Goal: Task Accomplishment & Management: Complete application form

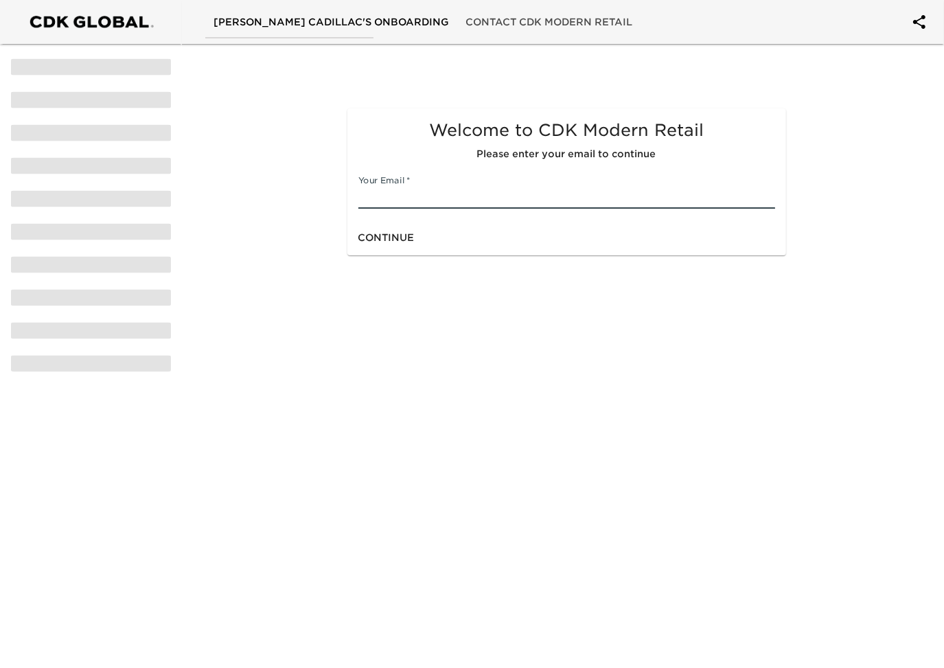
click at [408, 198] on input "text" at bounding box center [566, 198] width 417 height 22
type input "[EMAIL_ADDRESS][DOMAIN_NAME]"
click at [439, 235] on div "Continue" at bounding box center [566, 238] width 439 height 36
click at [375, 237] on span "Continue" at bounding box center [386, 237] width 56 height 17
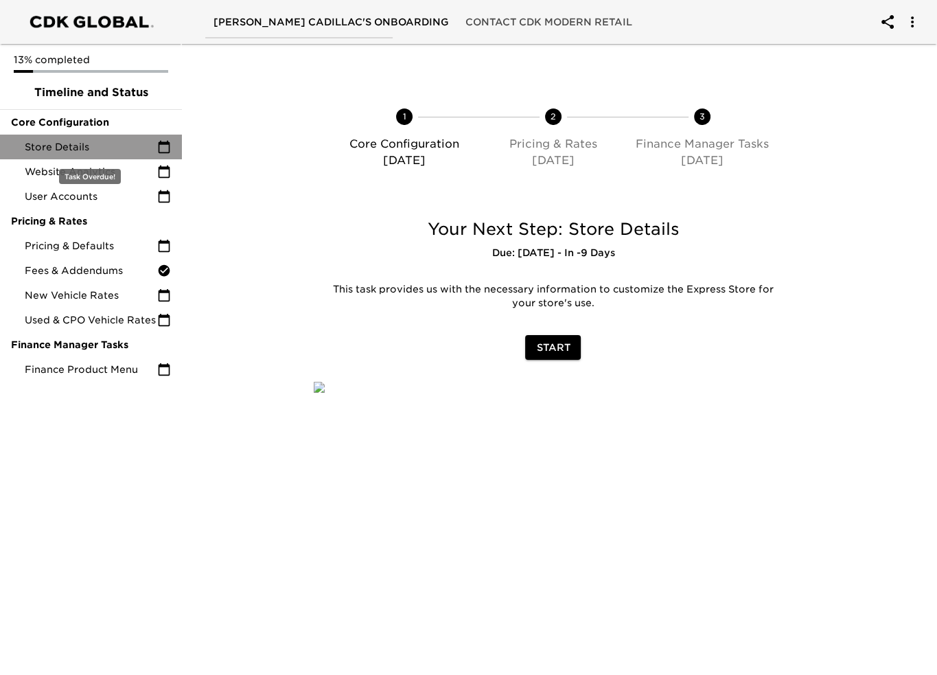
click at [93, 148] on span "Store Details" at bounding box center [91, 147] width 132 height 14
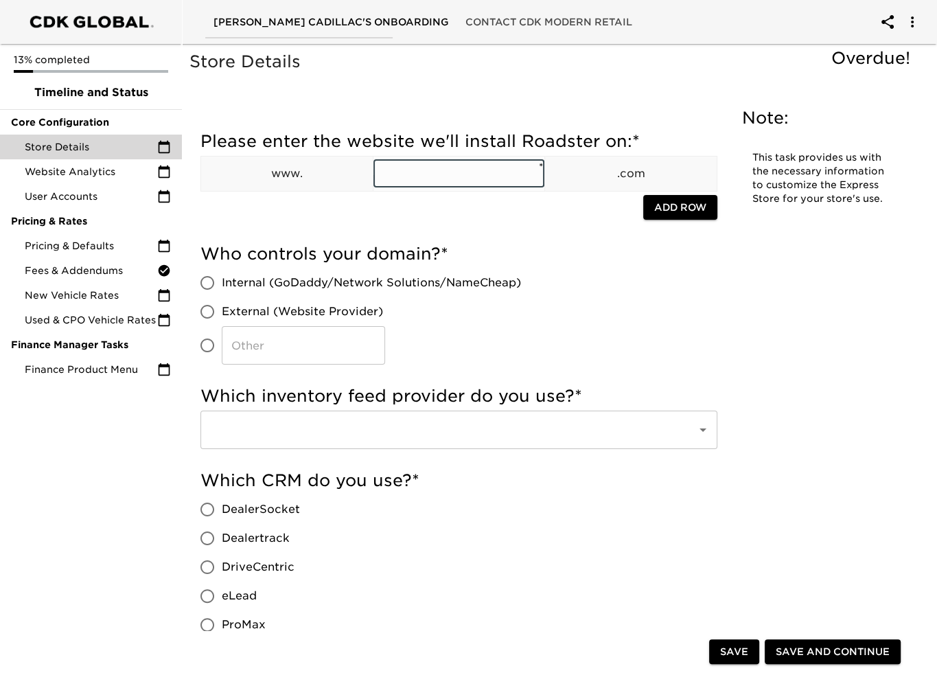
click at [489, 167] on input "text" at bounding box center [459, 173] width 172 height 27
type input "pepecadillac"
click at [585, 227] on div "Please enter the website we'll install Roadster on: * www. pepecadillac ​ * .co…" at bounding box center [458, 180] width 517 height 113
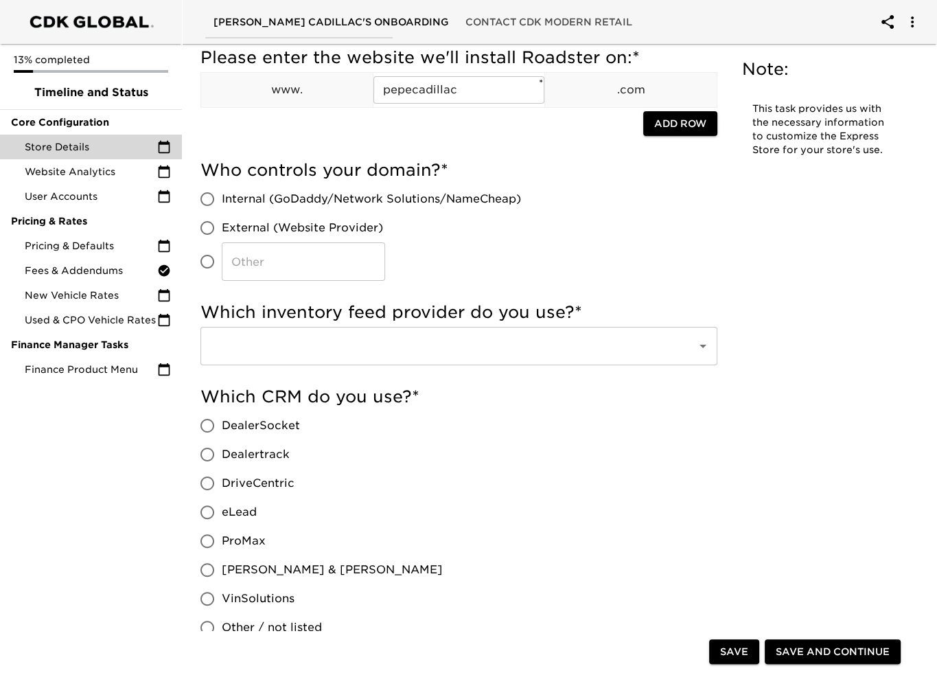
scroll to position [137, 0]
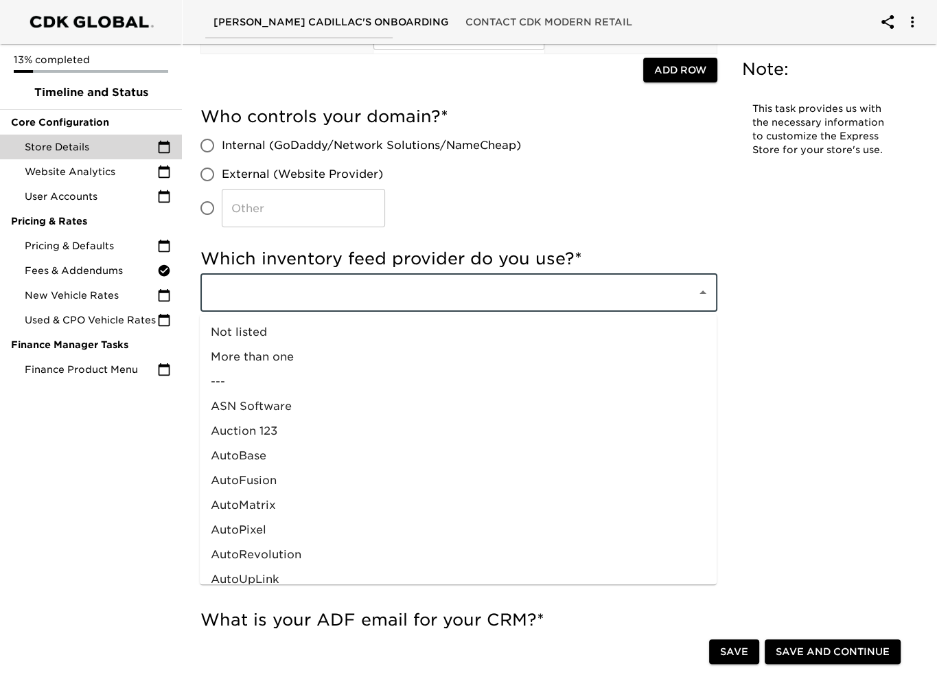
click at [360, 294] on input "text" at bounding box center [440, 292] width 466 height 26
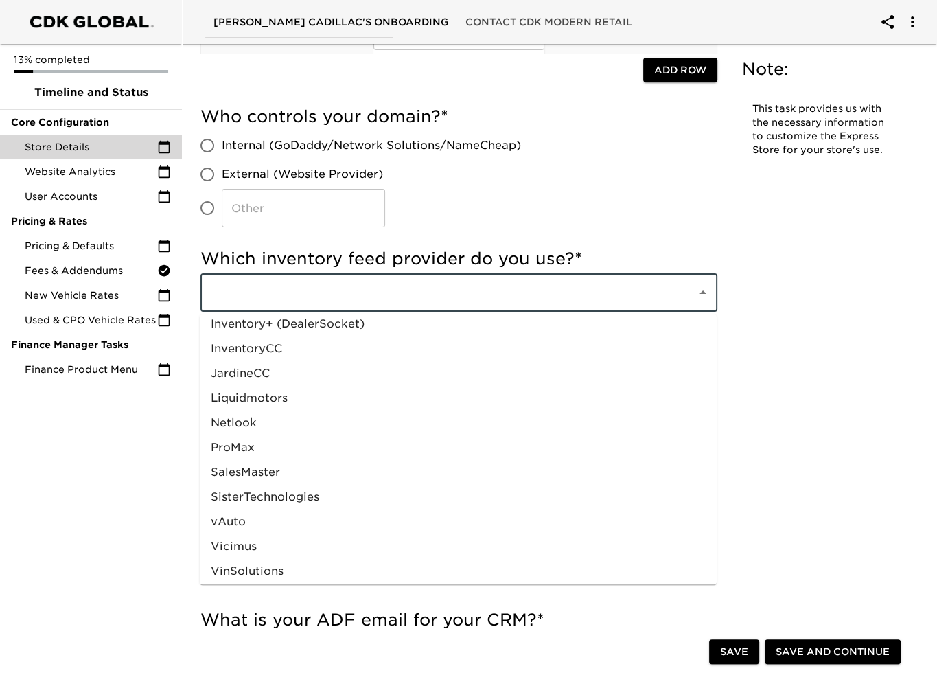
scroll to position [655, 0]
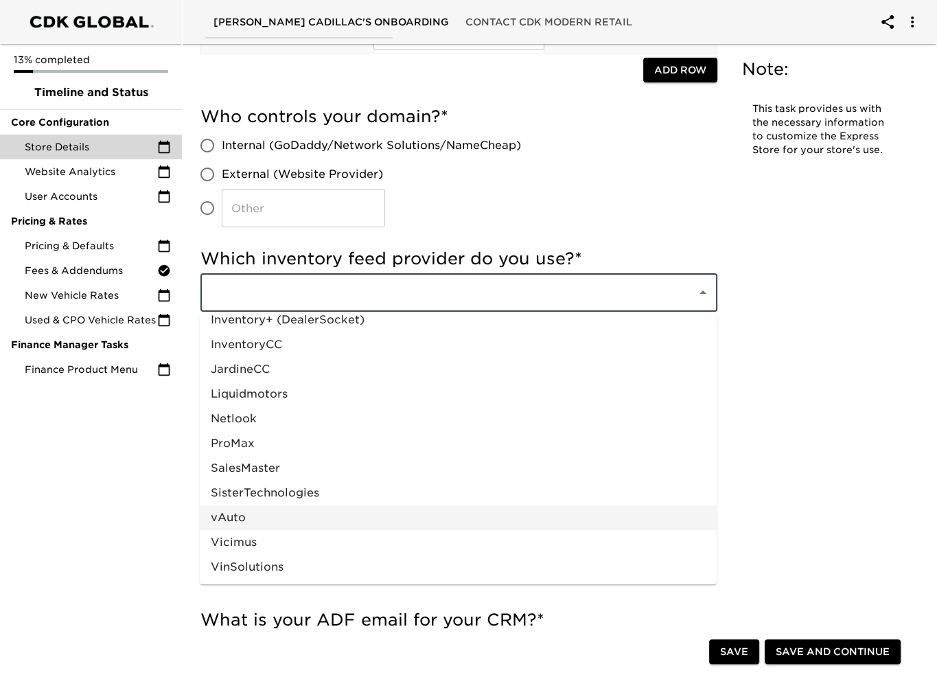
click at [248, 509] on li "vAuto" at bounding box center [458, 517] width 517 height 25
type input "vAuto"
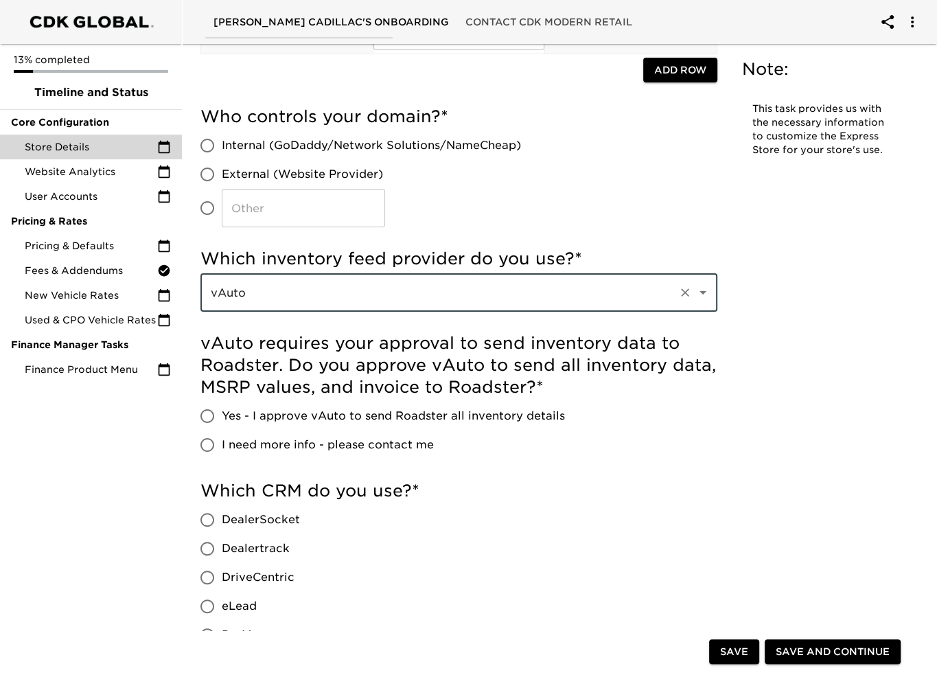
click at [251, 421] on span "Yes - I approve vAuto to send Roadster all inventory details" at bounding box center [393, 416] width 343 height 16
click at [222, 421] on input "Yes - I approve vAuto to send Roadster all inventory details" at bounding box center [207, 416] width 29 height 29
radio input "true"
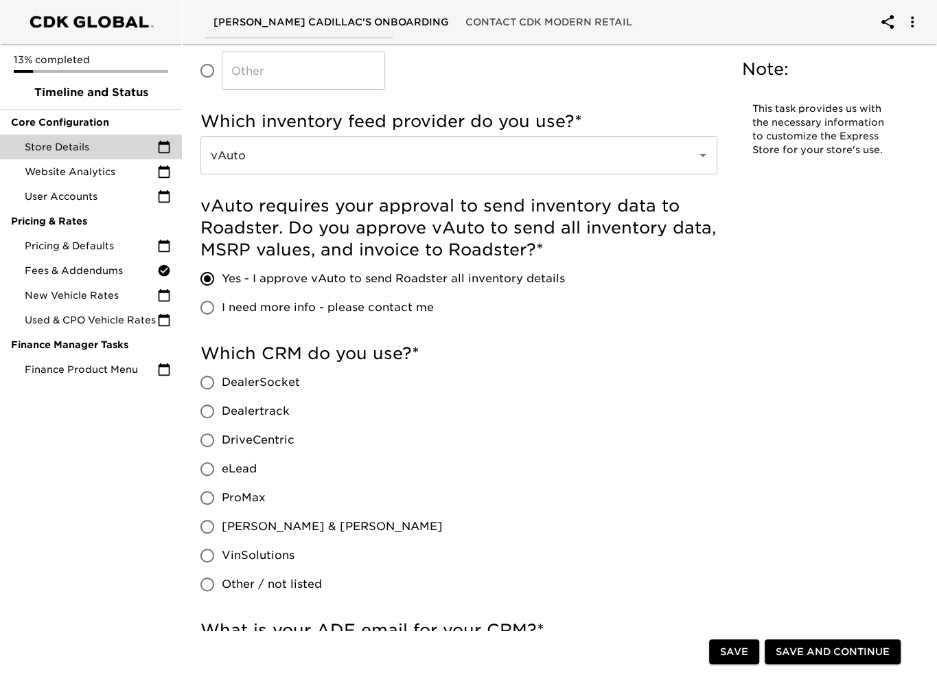
click at [255, 386] on span "DealerSocket" at bounding box center [261, 382] width 78 height 16
click at [222, 386] on input "DealerSocket" at bounding box center [207, 382] width 29 height 29
radio input "true"
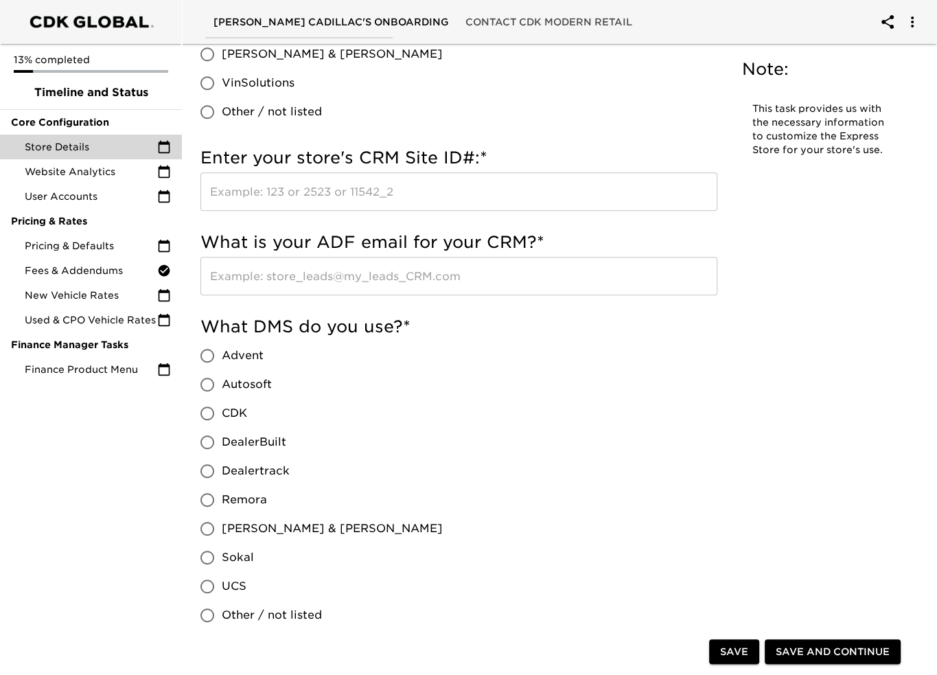
scroll to position [755, 0]
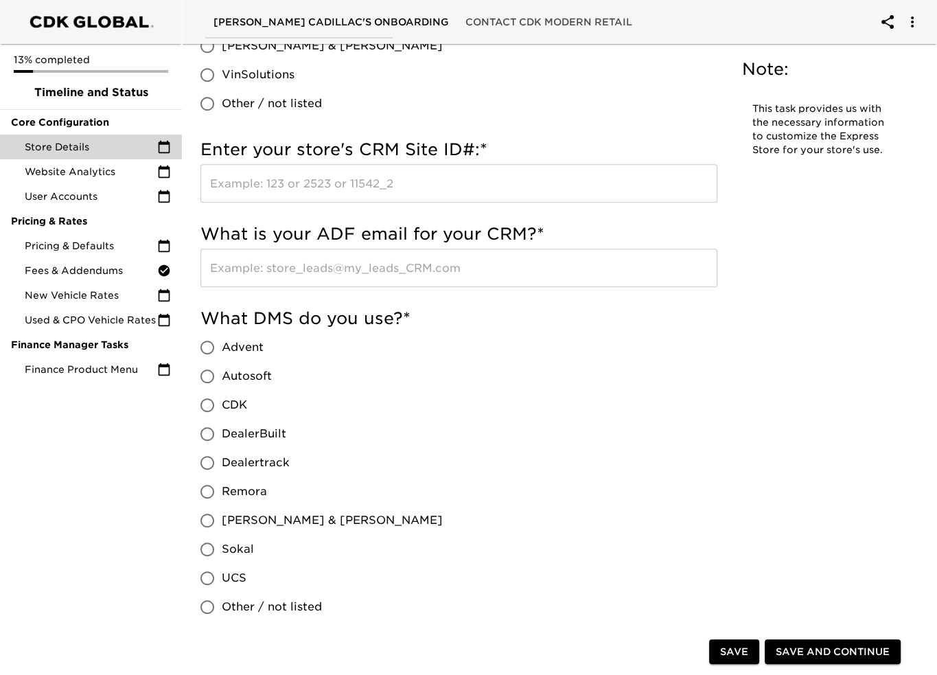
click at [228, 397] on span "CDK" at bounding box center [234, 405] width 25 height 16
click at [222, 397] on input "CDK" at bounding box center [207, 405] width 29 height 29
radio input "true"
drag, startPoint x: 838, startPoint y: 657, endPoint x: 138, endPoint y: 288, distance: 791.5
click at [838, 657] on span "Save and Continue" at bounding box center [833, 651] width 114 height 17
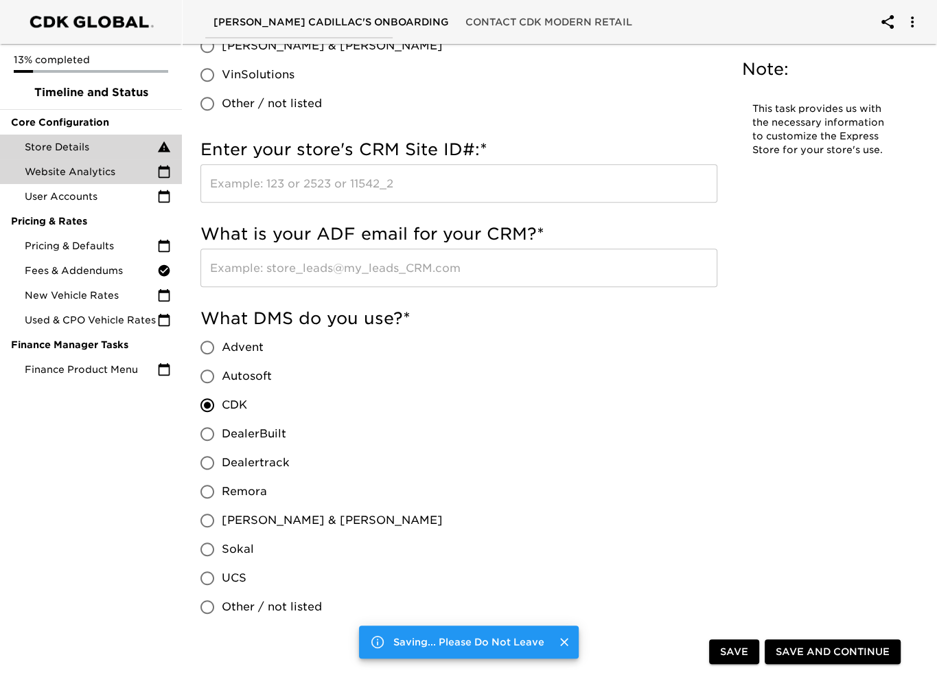
scroll to position [0, 0]
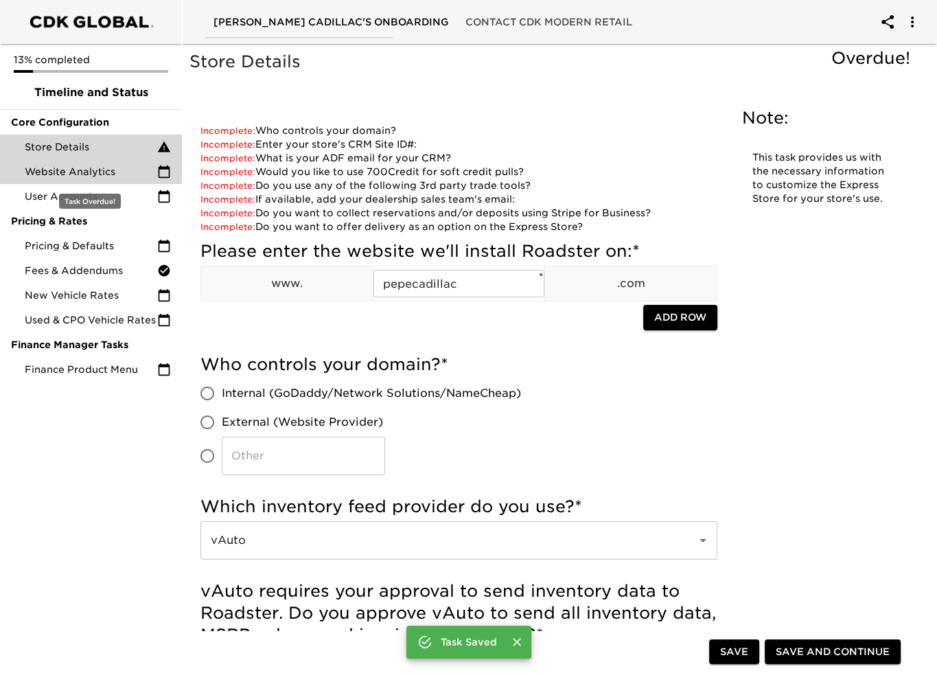
click at [83, 168] on span "Website Analytics" at bounding box center [91, 172] width 132 height 14
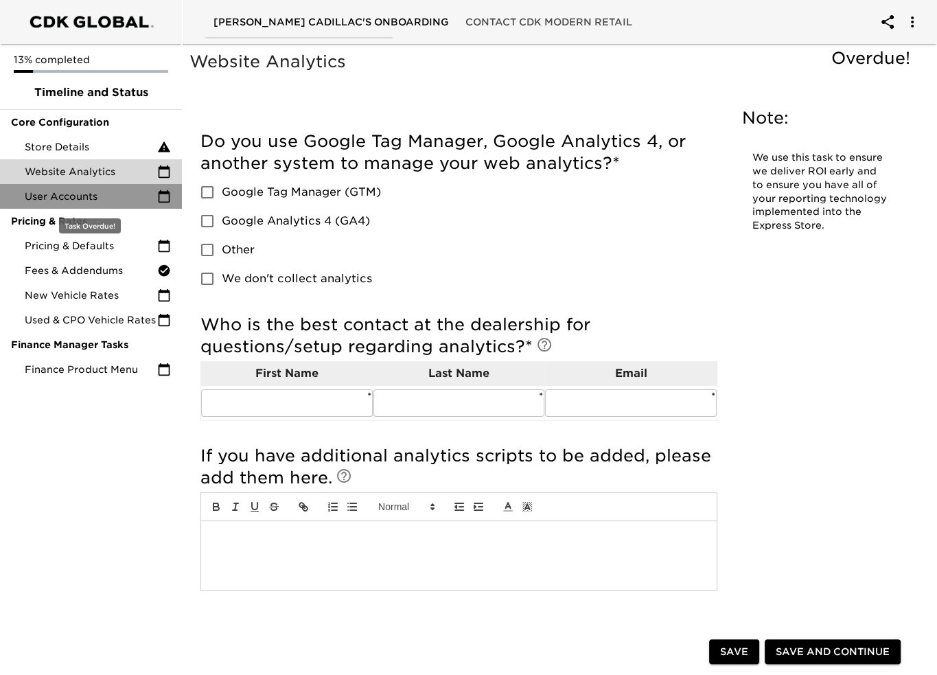
click at [84, 192] on span "User Accounts" at bounding box center [91, 196] width 132 height 14
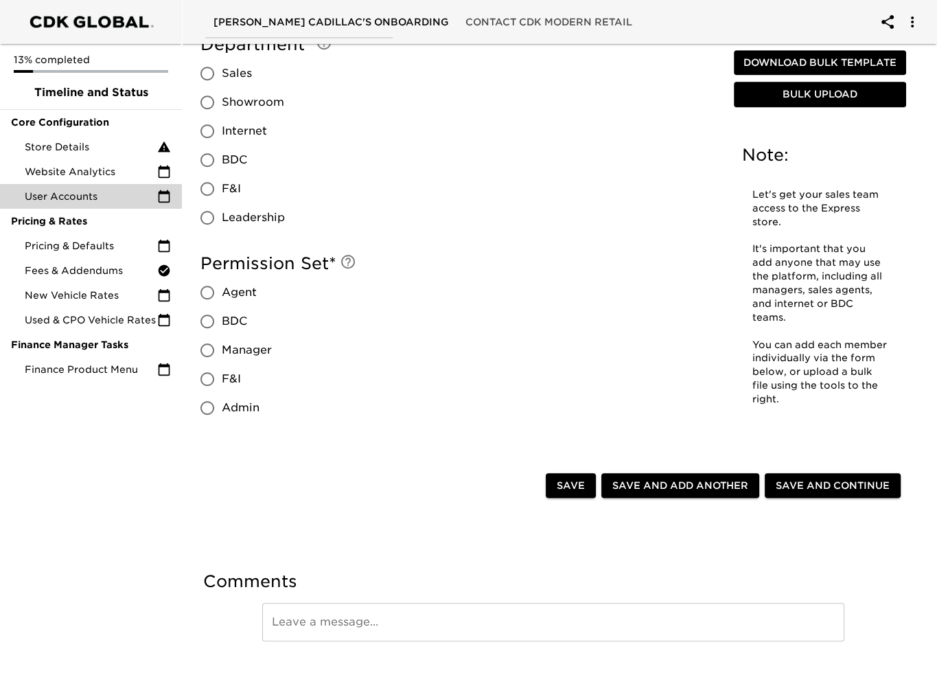
scroll to position [726, 0]
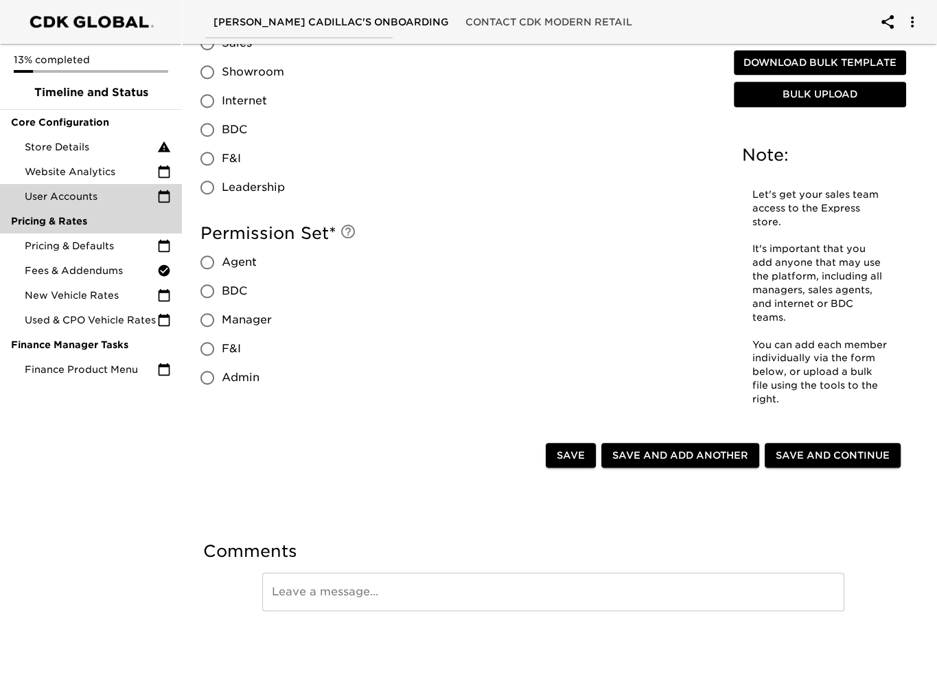
click at [80, 230] on div "Pricing & Rates" at bounding box center [91, 221] width 182 height 25
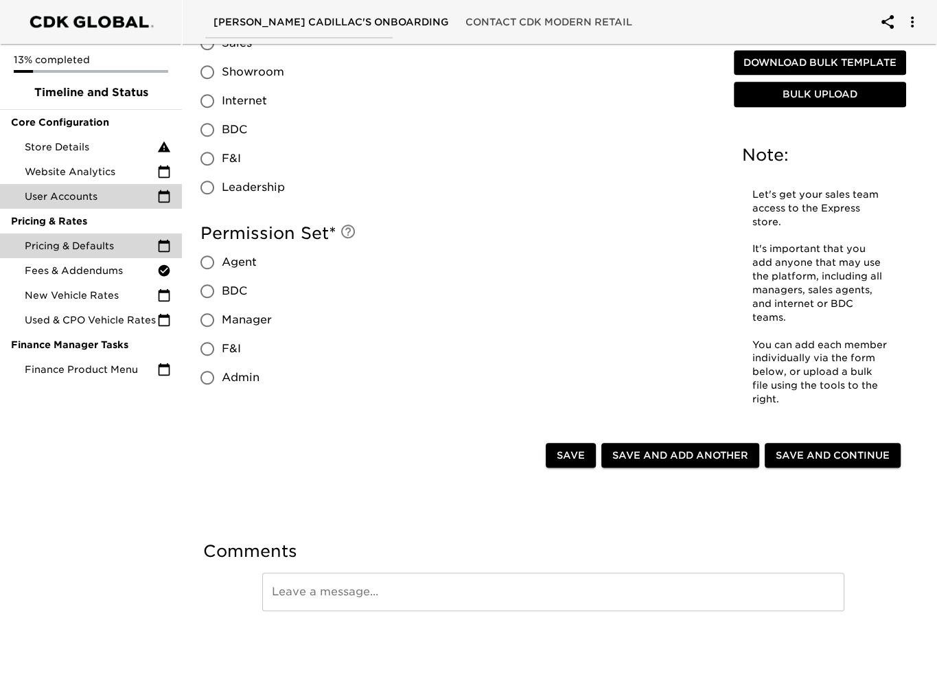
scroll to position [0, 0]
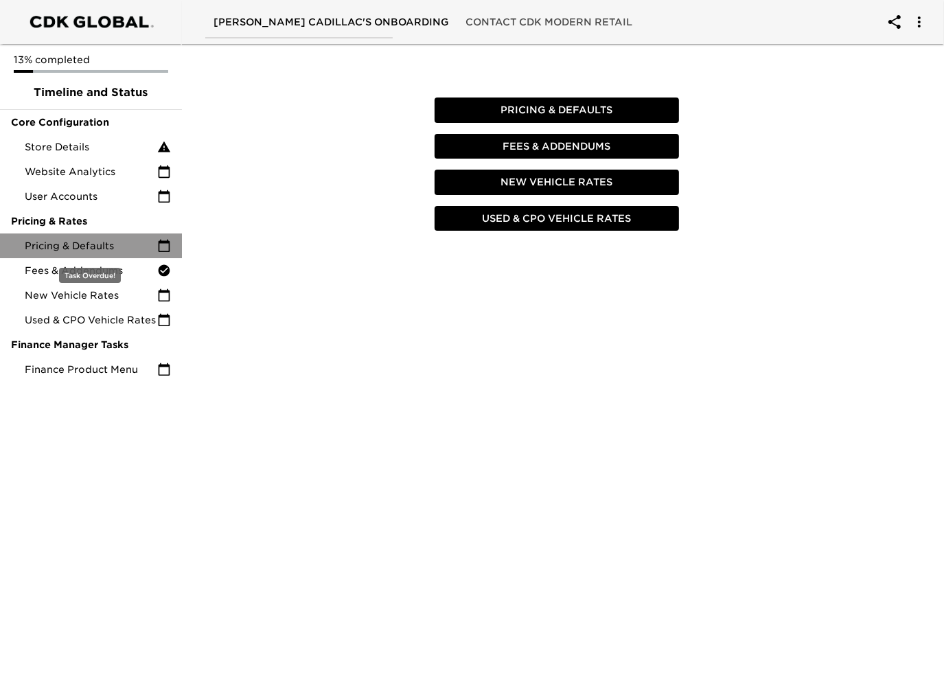
click at [82, 237] on div "Pricing & Defaults" at bounding box center [91, 245] width 182 height 25
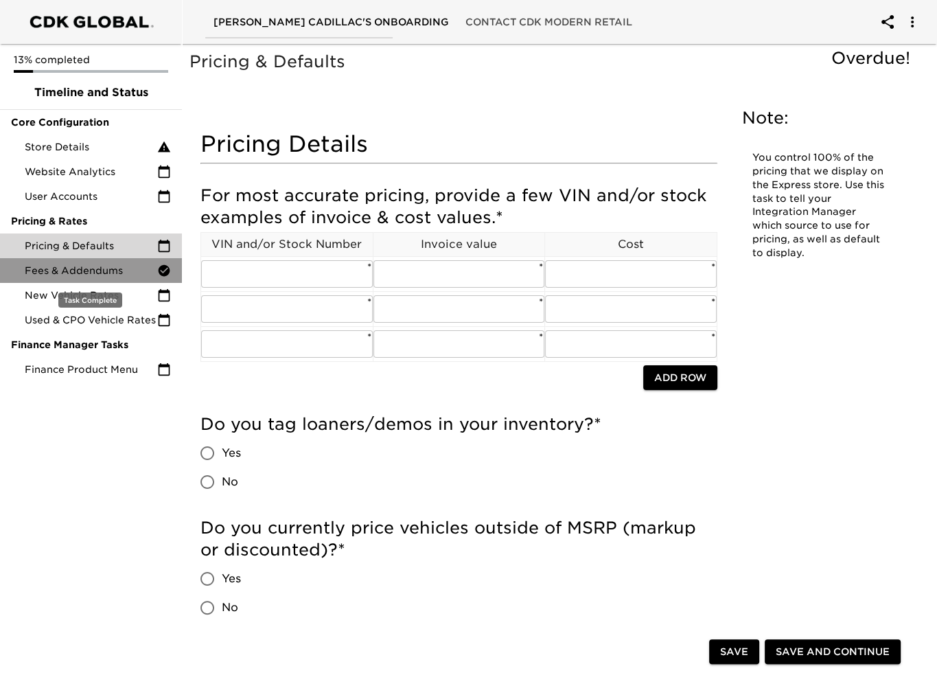
click at [82, 268] on span "Fees & Addendums" at bounding box center [91, 271] width 132 height 14
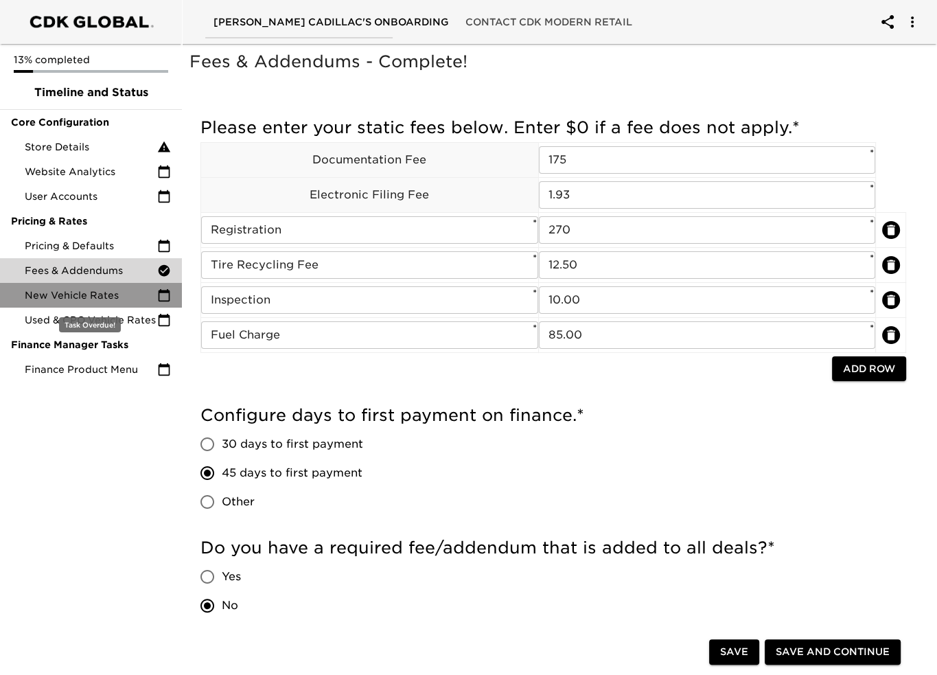
click at [81, 289] on span "New Vehicle Rates" at bounding box center [91, 295] width 132 height 14
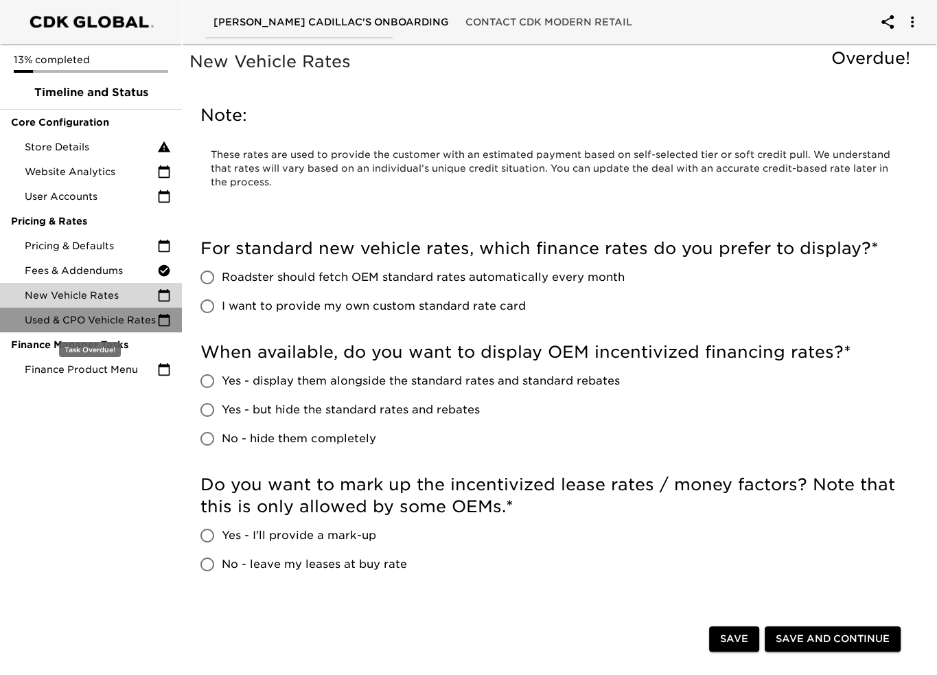
click at [81, 318] on span "Used & CPO Vehicle Rates" at bounding box center [91, 320] width 132 height 14
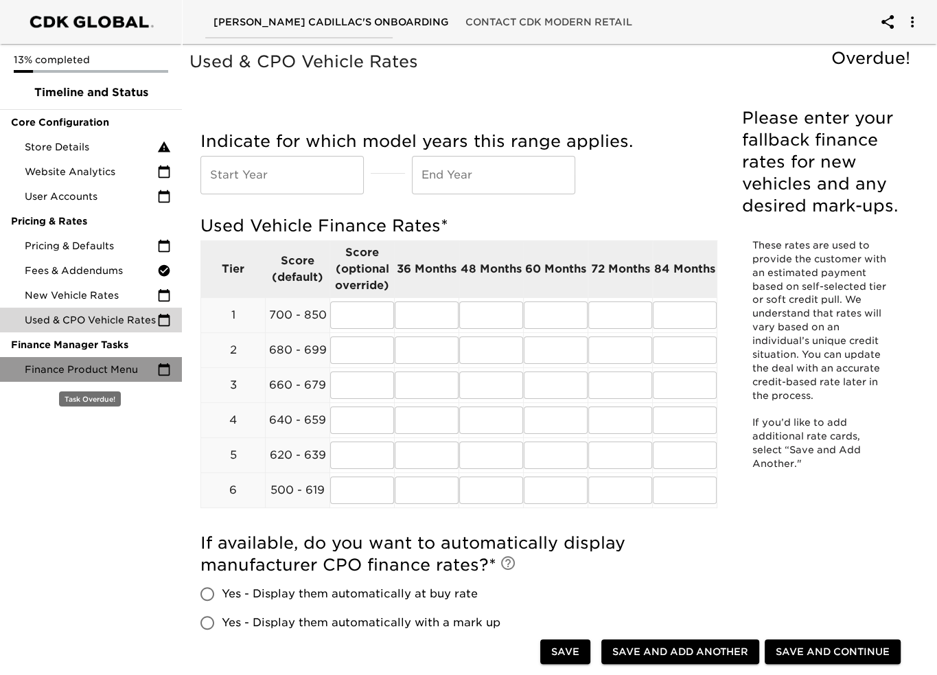
click at [74, 370] on span "Finance Product Menu" at bounding box center [91, 369] width 132 height 14
